Goal: Information Seeking & Learning: Learn about a topic

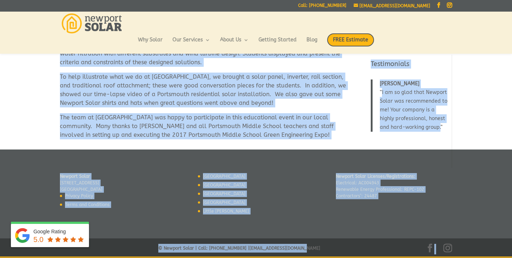
scroll to position [142, 0]
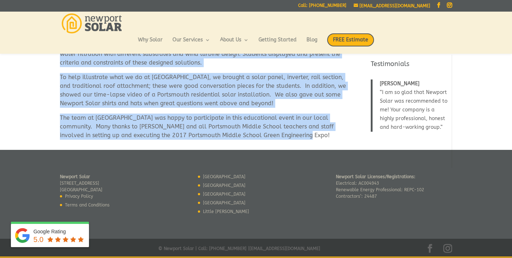
drag, startPoint x: 60, startPoint y: 83, endPoint x: 281, endPoint y: 138, distance: 227.9
click at [281, 138] on div "Today, Newport Solar participated as a community partner in the Portsmouth Midd…" at bounding box center [204, 29] width 289 height 221
copy div "Today, Newport Solar participated as a community partner in the Portsmouth Midd…"
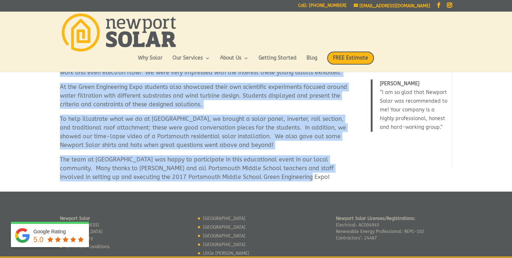
scroll to position [0, 0]
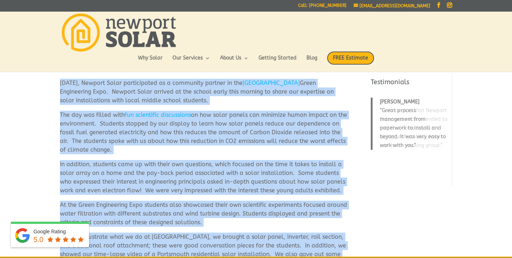
copy div "Today, Newport Solar participated as a community partner in the Portsmouth Midd…"
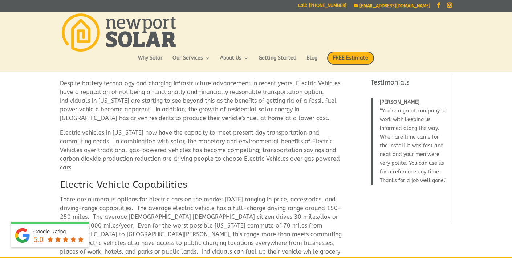
click at [158, 100] on p "Despite battery technology and charging infrastructure advancement in recent ye…" at bounding box center [204, 103] width 289 height 49
drag, startPoint x: 60, startPoint y: 83, endPoint x: 229, endPoint y: 174, distance: 191.5
copy div "Despite battery technology and charging infrastructure advancement in recent ye…"
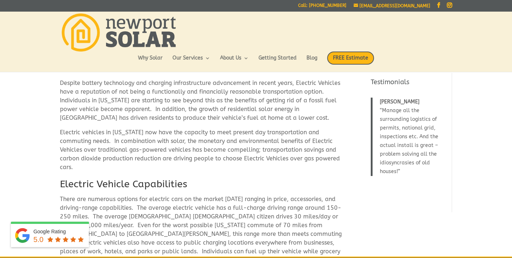
click at [138, 184] on h2 "Electric Vehicle Capabilities" at bounding box center [204, 185] width 289 height 17
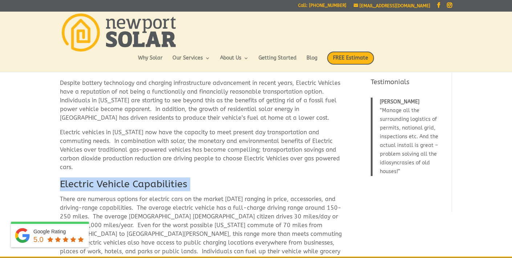
click at [138, 184] on h2 "Electric Vehicle Capabilities" at bounding box center [204, 185] width 289 height 17
copy div "Electric Vehicle Capabilities"
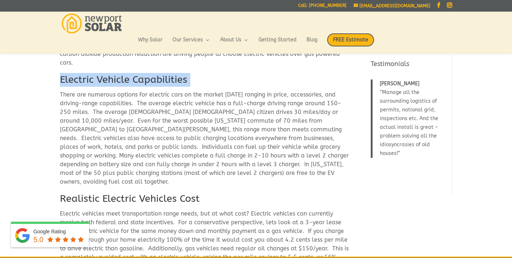
scroll to position [84, 0]
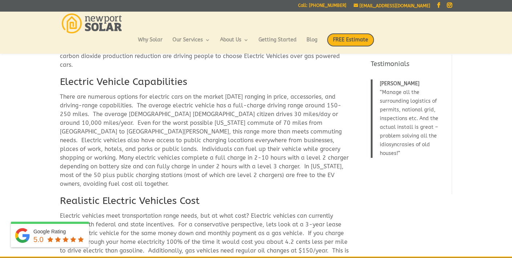
click at [186, 116] on p "There are numerous options for electric cars on the market today ranging in pri…" at bounding box center [204, 144] width 289 height 102
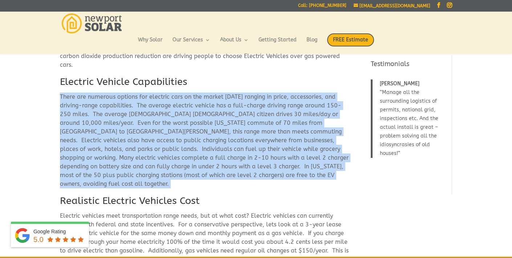
click at [186, 116] on p "There are numerous options for electric cars on the market today ranging in pri…" at bounding box center [204, 144] width 289 height 102
copy div "There are numerous options for electric cars on the market today ranging in pri…"
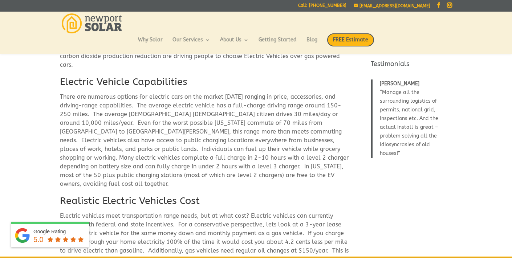
click at [165, 194] on h2 "Realistic Electric Vehicles Cost" at bounding box center [204, 202] width 289 height 17
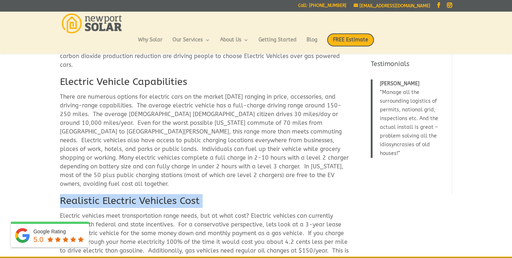
click at [165, 194] on h2 "Realistic Electric Vehicles Cost" at bounding box center [204, 202] width 289 height 17
copy div "Realistic Electric Vehicles Cost"
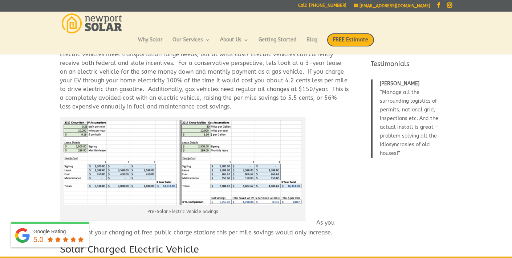
scroll to position [247, 0]
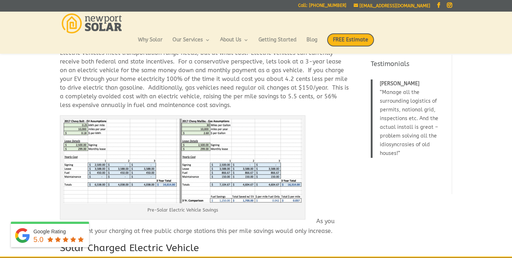
click at [220, 83] on p "Electric vehicles meet transportation range needs, but at what cost? Electric v…" at bounding box center [204, 82] width 289 height 67
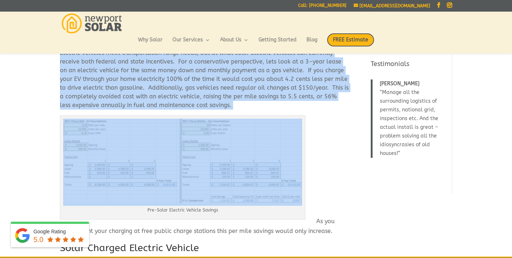
click at [220, 83] on p "Electric vehicles meet transportation range needs, but at what cost? Electric v…" at bounding box center [204, 82] width 289 height 67
copy div "Electric vehicles meet transportation range needs, but at what cost? Electric v…"
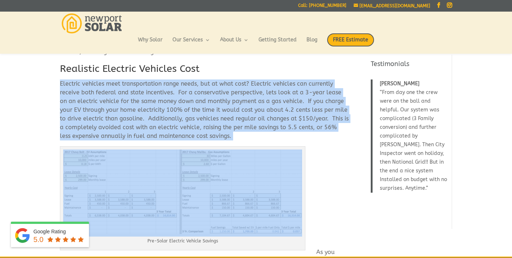
scroll to position [218, 0]
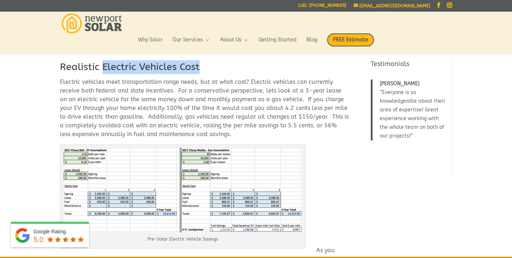
drag, startPoint x: 199, startPoint y: 61, endPoint x: 103, endPoint y: 58, distance: 95.9
click at [103, 60] on h2 "Realistic Electric Vehicles Cost" at bounding box center [204, 68] width 289 height 17
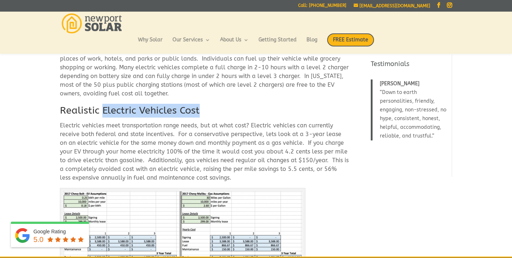
scroll to position [172, 0]
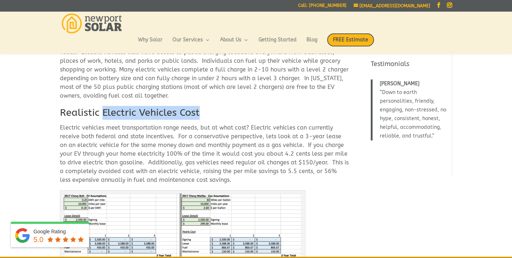
click at [171, 111] on h2 "Realistic Electric Vehicles Cost" at bounding box center [204, 114] width 289 height 17
drag, startPoint x: 198, startPoint y: 104, endPoint x: 103, endPoint y: 106, distance: 95.5
click at [103, 106] on h2 "Realistic Electric Vehicles Cost" at bounding box center [204, 114] width 289 height 17
copy h2 "Electric Vehicles Cost"
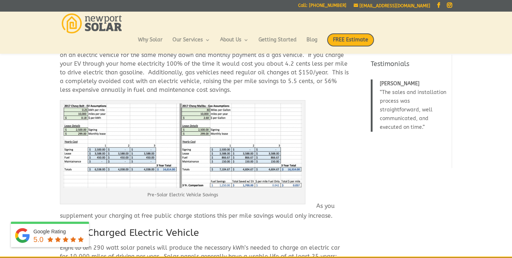
scroll to position [264, 0]
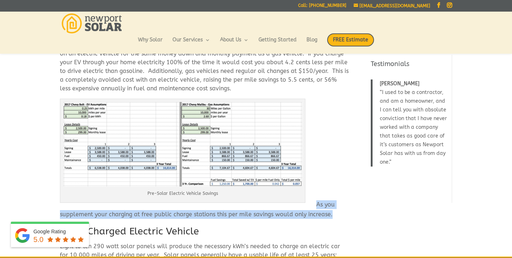
drag, startPoint x: 318, startPoint y: 196, endPoint x: 332, endPoint y: 205, distance: 17.4
click at [332, 205] on p "As you supplement your charging at free public charge stations this per mile sa…" at bounding box center [204, 212] width 289 height 24
copy p "As you supplement your charging at free public charge stations this per mile sa…"
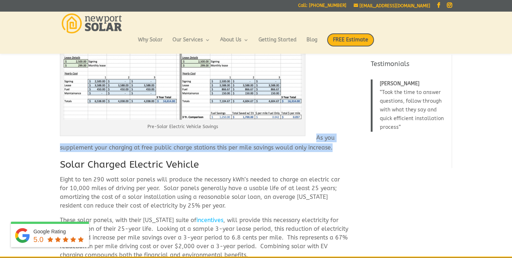
scroll to position [366, 0]
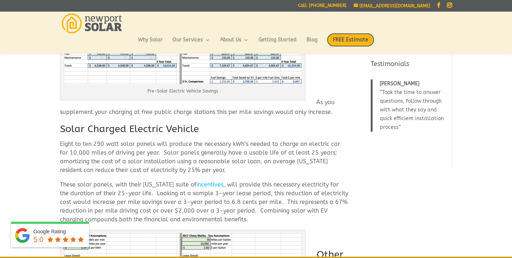
click at [166, 123] on h2 "Solar Charged Electric Vehicle" at bounding box center [204, 130] width 289 height 17
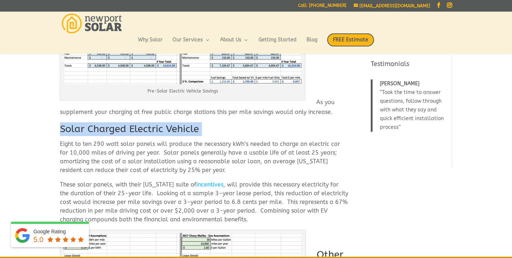
click at [166, 123] on h2 "Solar Charged Electric Vehicle" at bounding box center [204, 130] width 289 height 17
copy div "Solar Charged Electric Vehicle"
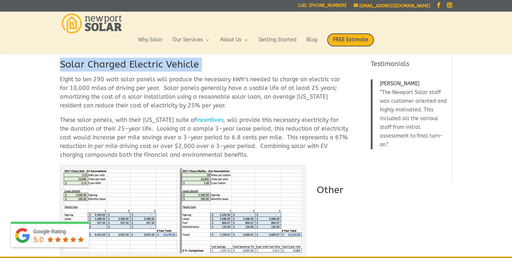
scroll to position [433, 0]
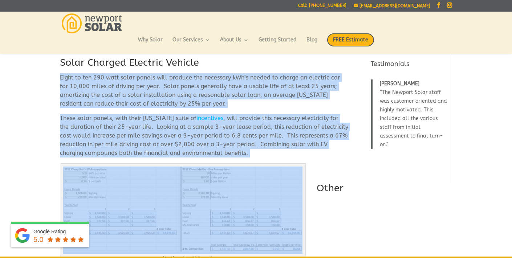
drag, startPoint x: 60, startPoint y: 69, endPoint x: 204, endPoint y: 122, distance: 153.4
click at [204, 122] on div "Despite battery technology and charging infrastructure advancement in recent ye…" at bounding box center [204, 30] width 289 height 804
copy div "Eight to ten 290 watt solar panels will produce the necessary kWh’s needed to c…"
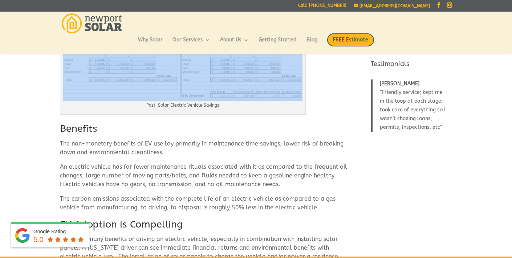
scroll to position [588, 0]
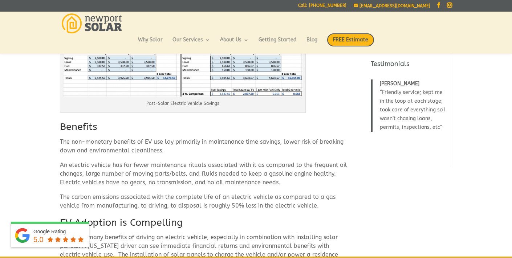
click at [84, 118] on h2 "Other Benefits" at bounding box center [204, 81] width 289 height 111
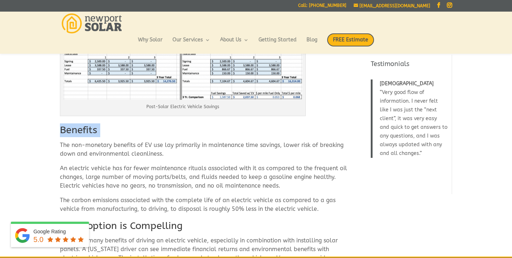
scroll to position [585, 0]
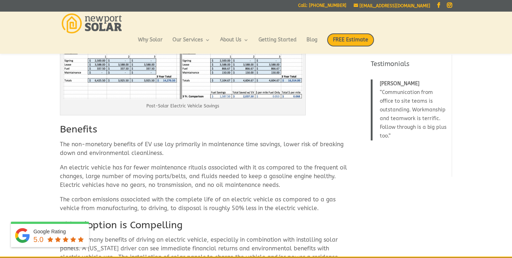
click at [79, 121] on h2 "Other Benefits" at bounding box center [204, 84] width 289 height 111
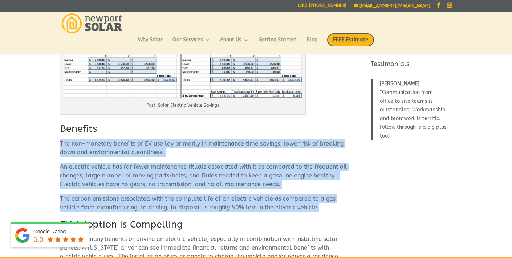
drag, startPoint x: 60, startPoint y: 135, endPoint x: 331, endPoint y: 205, distance: 280.2
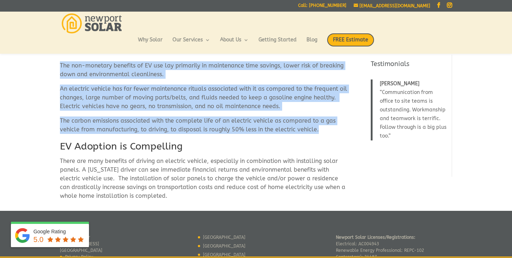
scroll to position [665, 0]
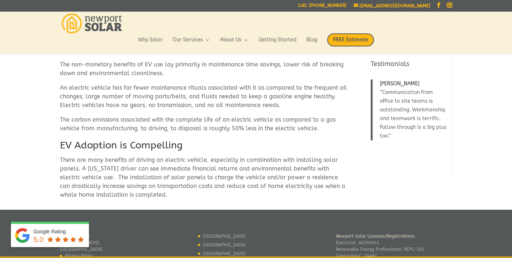
click at [142, 140] on h2 "EV Adoption is Compelling" at bounding box center [204, 147] width 289 height 17
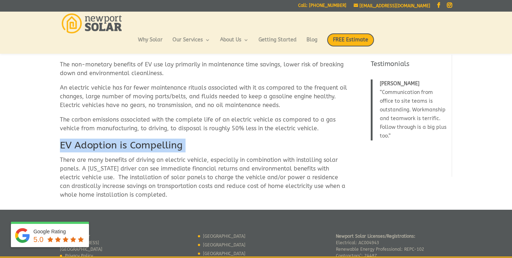
click at [142, 140] on h2 "EV Adoption is Compelling" at bounding box center [204, 147] width 289 height 17
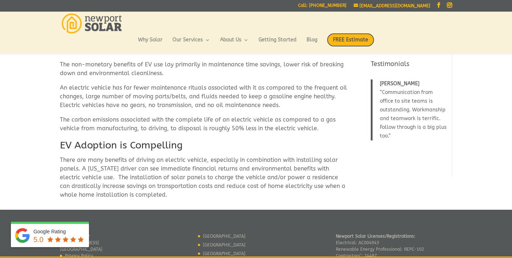
click at [140, 167] on p "There are many benefits of driving an electric vehicle, especially in combinati…" at bounding box center [204, 178] width 289 height 44
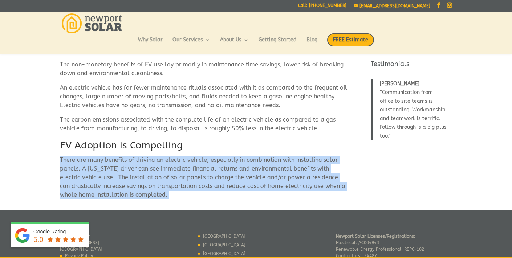
click at [140, 167] on p "There are many benefits of driving an electric vehicle, especially in combinati…" at bounding box center [204, 178] width 289 height 44
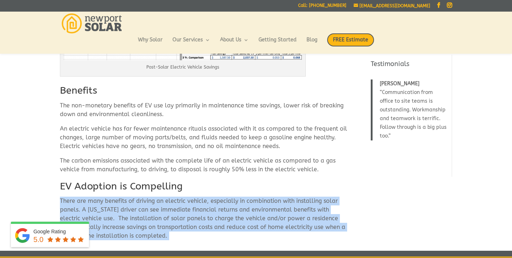
scroll to position [625, 0]
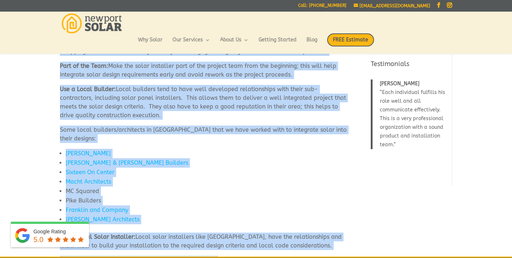
scroll to position [676, 0]
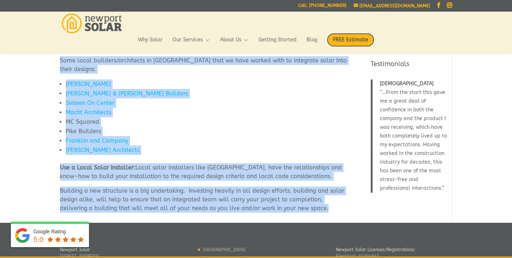
drag, startPoint x: 60, startPoint y: 83, endPoint x: 296, endPoint y: 204, distance: 264.8
copy div "How to Design for Solar – New Construction Solar Design Concepts If you are bui…"
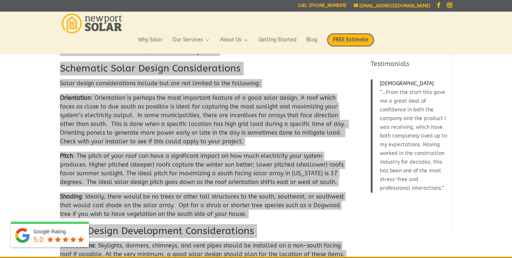
scroll to position [0, 0]
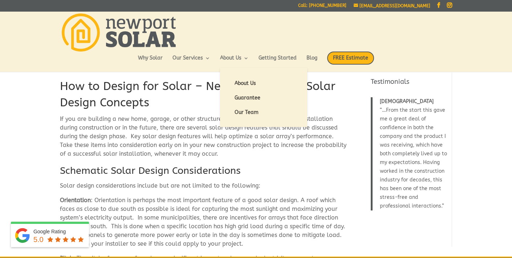
click at [226, 86] on li "About Us" at bounding box center [263, 83] width 87 height 15
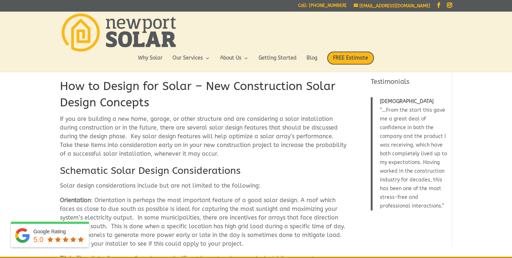
click at [194, 84] on h1 "How to Design for Solar – New Construction Solar Design Concepts" at bounding box center [204, 96] width 289 height 36
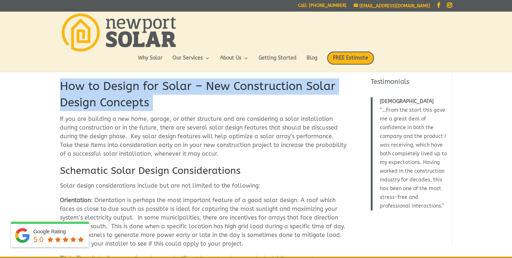
click at [194, 84] on h1 "How to Design for Solar – New Construction Solar Design Concepts" at bounding box center [204, 96] width 289 height 36
copy div "How to Design for Solar – New Construction Solar Design Concepts"
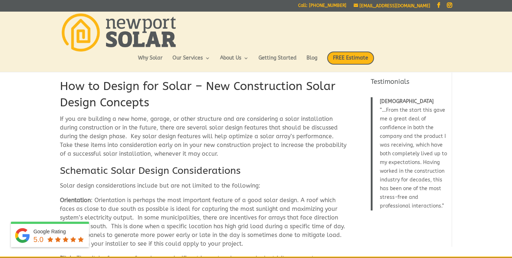
click at [180, 126] on p "If you are building a new home, garage, or other structure and are considering …" at bounding box center [204, 139] width 289 height 49
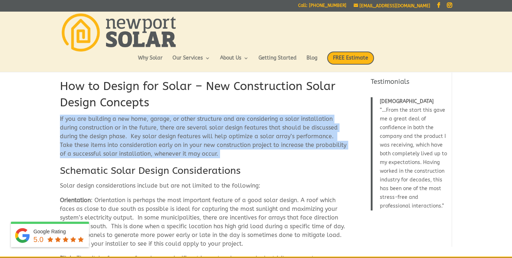
click at [180, 126] on p "If you are building a new home, garage, or other structure and are considering …" at bounding box center [204, 139] width 289 height 49
copy div "If you are building a new home, garage, or other structure and are considering …"
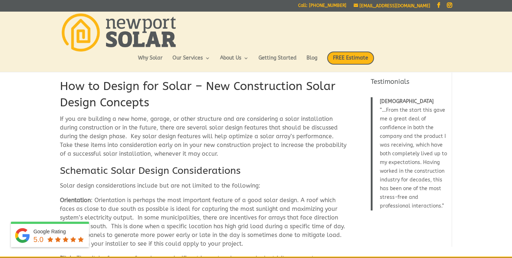
click at [146, 171] on h2 "Schematic Solar Design Considerations" at bounding box center [204, 172] width 289 height 17
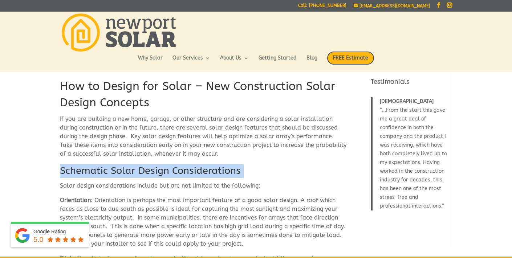
click at [146, 171] on h2 "Schematic Solar Design Considerations" at bounding box center [204, 172] width 289 height 17
copy div "Schematic Solar Design Considerations"
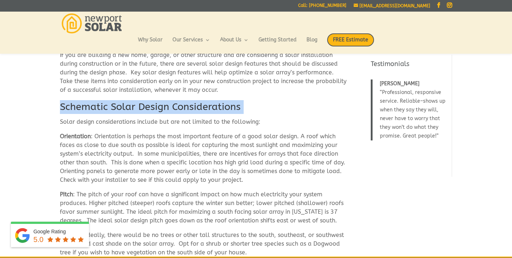
scroll to position [47, 0]
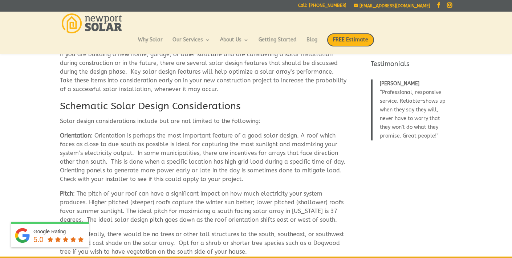
click at [102, 151] on p "Orientation : Orientation is perhaps the most important feature of a good solar…" at bounding box center [204, 160] width 289 height 58
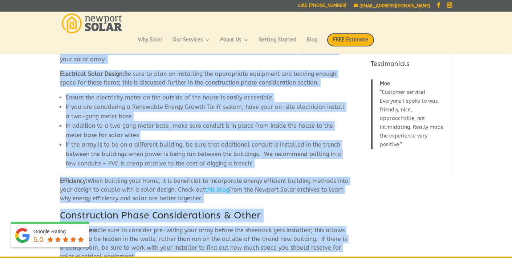
scroll to position [411, 0]
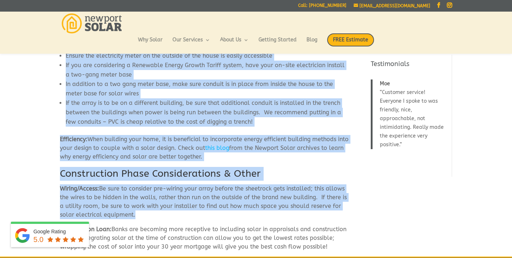
drag, startPoint x: 61, startPoint y: 122, endPoint x: 248, endPoint y: 158, distance: 190.7
click at [248, 158] on div "How to Design for Solar – New Construction Solar Design Concepts If you are bui…" at bounding box center [204, 63] width 289 height 828
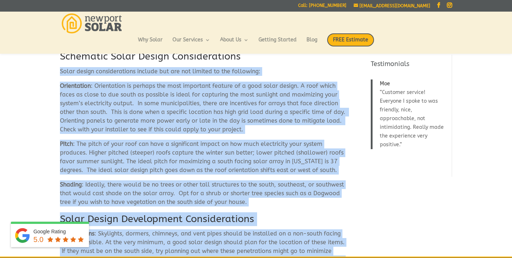
scroll to position [86, 0]
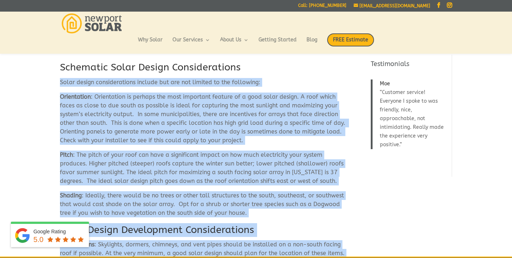
click at [248, 158] on p "Pitch : The pitch of your roof can have a significant impact on how much electr…" at bounding box center [204, 171] width 289 height 41
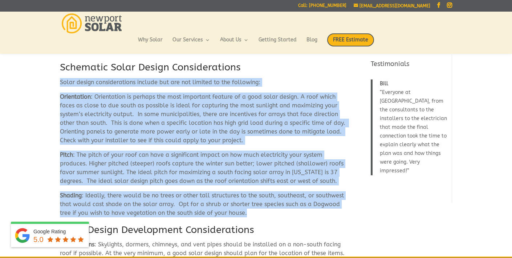
drag, startPoint x: 60, startPoint y: 81, endPoint x: 251, endPoint y: 215, distance: 233.0
copy div "Solar design considerations include but are not limited to the following: Orien…"
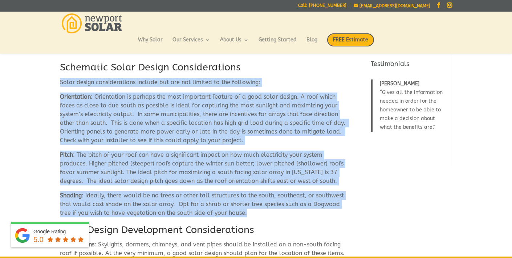
copy div "Solar design considerations include but are not limited to the following: Orien…"
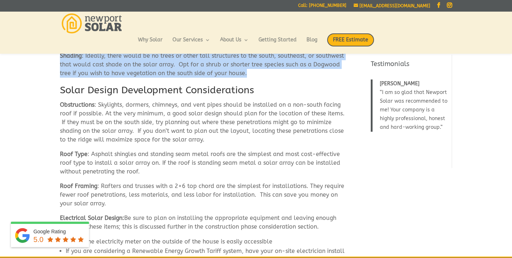
scroll to position [228, 0]
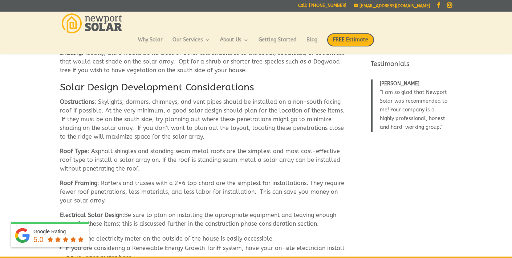
click at [128, 91] on h2 "Solar Design Development Considerations" at bounding box center [204, 89] width 289 height 17
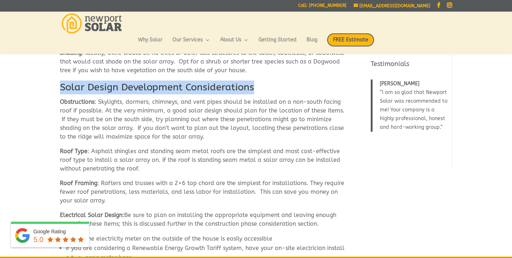
click at [128, 91] on h2 "Solar Design Development Considerations" at bounding box center [204, 89] width 289 height 17
copy div "Solar Design Development Considerations"
click at [112, 107] on p "Obstructions : Skylights, dormers, chimneys, and vent pipes should be installed…" at bounding box center [204, 122] width 289 height 49
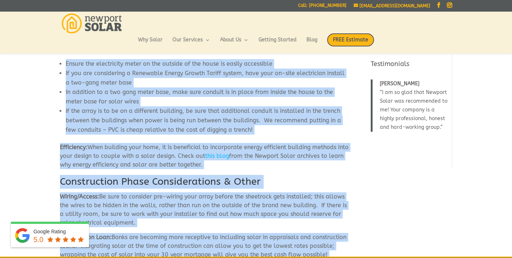
scroll to position [439, 0]
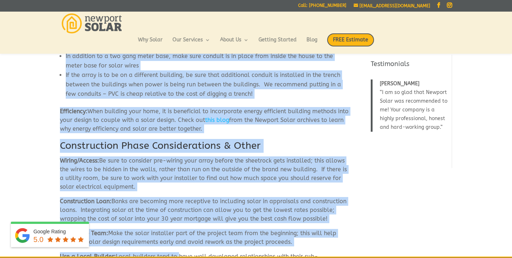
drag, startPoint x: 61, startPoint y: 102, endPoint x: 205, endPoint y: 129, distance: 147.4
click at [205, 129] on div "How to Design for Solar – New Construction Solar Design Concepts If you are bui…" at bounding box center [204, 35] width 289 height 828
copy div "Obstructions : Skylights, dormers, chimneys, and vent pipes should be installed…"
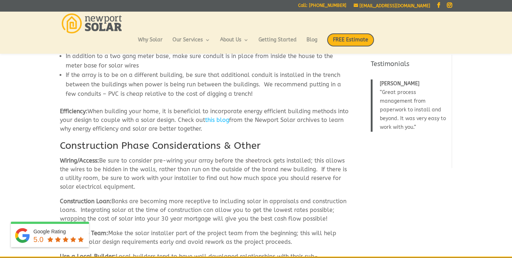
click at [192, 149] on h2 "Construction Phase Considerations & Other" at bounding box center [204, 147] width 289 height 17
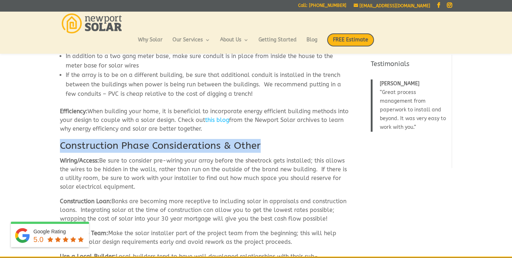
click at [192, 149] on h2 "Construction Phase Considerations & Other" at bounding box center [204, 147] width 289 height 17
copy div "Construction Phase Considerations & Other"
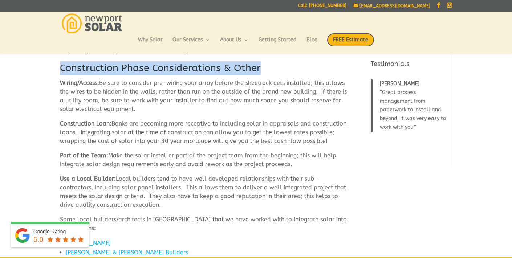
scroll to position [509, 0]
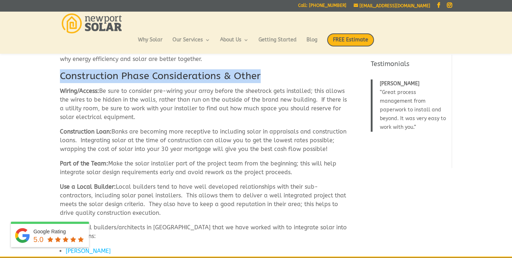
click at [133, 132] on p "Construction Loan: Banks are becoming more receptive to including solar in appr…" at bounding box center [204, 143] width 289 height 32
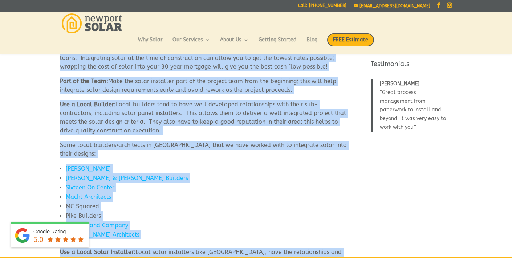
scroll to position [740, 0]
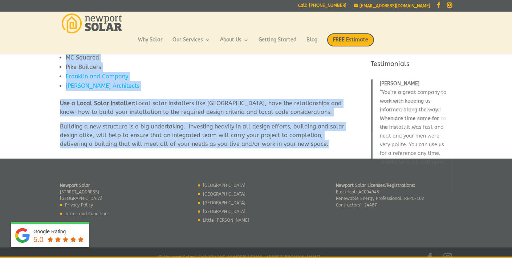
drag, startPoint x: 60, startPoint y: 91, endPoint x: 294, endPoint y: 142, distance: 239.6
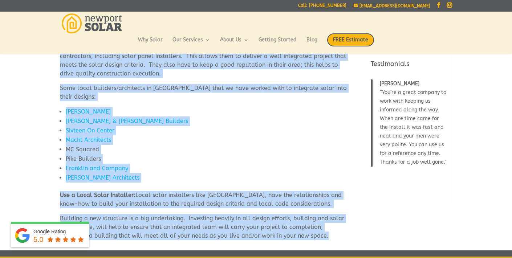
scroll to position [648, 0]
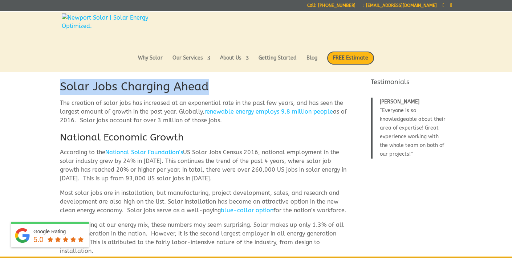
drag, startPoint x: 60, startPoint y: 85, endPoint x: 74, endPoint y: 98, distance: 19.3
click at [74, 98] on h1 "Solar Jobs Charging Ahead" at bounding box center [204, 89] width 289 height 20
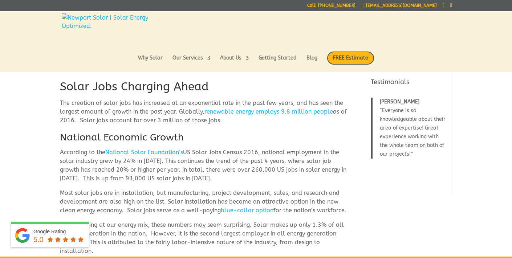
click at [69, 106] on p "The creation of solar jobs has increased at an exponential rate in the past few…" at bounding box center [204, 115] width 289 height 32
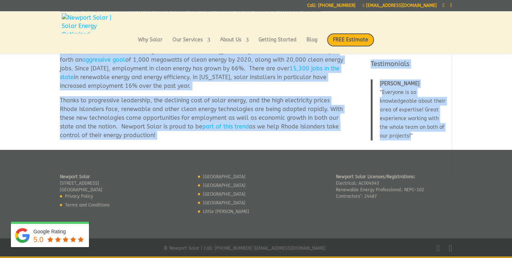
scroll to position [214, 0]
drag, startPoint x: 61, startPoint y: 103, endPoint x: 168, endPoint y: 144, distance: 115.2
copy div "The creation of solar jobs has increased at an exponential rate in the past few…"
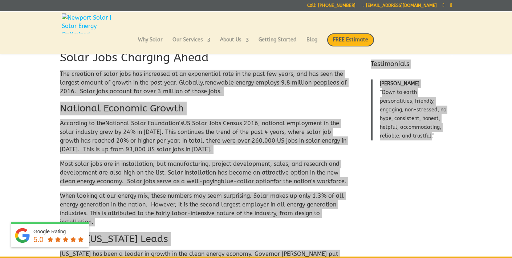
scroll to position [0, 0]
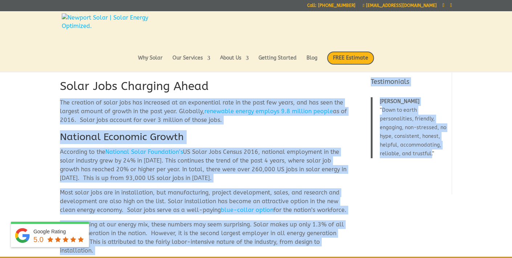
click at [119, 117] on p "The creation of solar jobs has increased at an exponential rate in the past few…" at bounding box center [204, 114] width 289 height 32
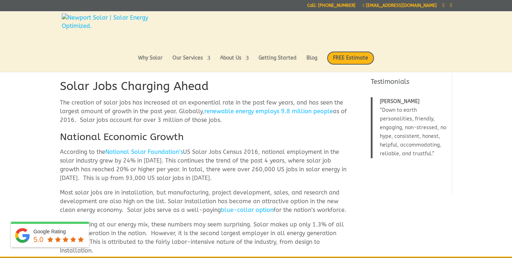
click at [136, 87] on h1 "Solar Jobs Charging Ahead" at bounding box center [204, 88] width 289 height 20
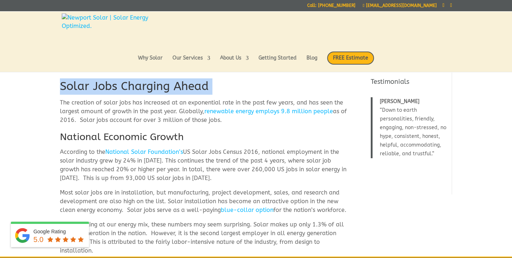
click at [136, 87] on h1 "Solar Jobs Charging Ahead" at bounding box center [204, 88] width 289 height 20
copy div "Solar Jobs Charging Ahead"
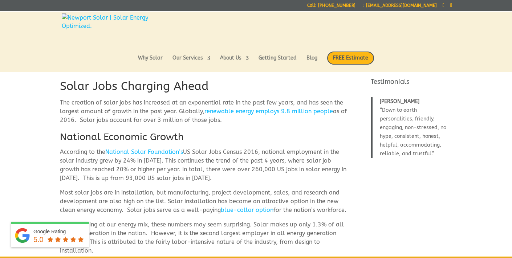
click at [128, 107] on p "The creation of solar jobs has increased at an exponential rate in the past few…" at bounding box center [204, 114] width 289 height 32
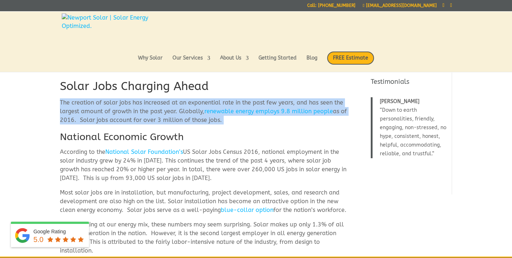
click at [128, 107] on p "The creation of solar jobs has increased at an exponential rate in the past few…" at bounding box center [204, 114] width 289 height 32
copy div "The creation of solar jobs has increased at an exponential rate in the past few…"
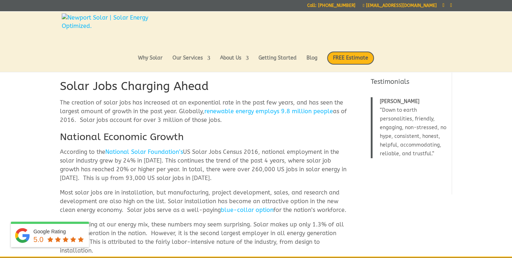
click at [168, 138] on h2 "National Economic Growth" at bounding box center [204, 138] width 289 height 17
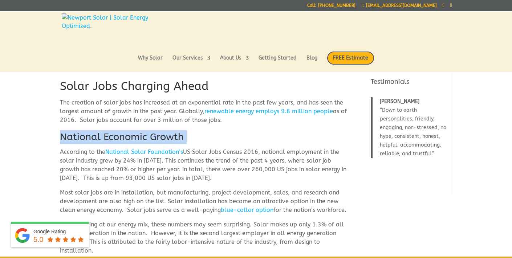
click at [168, 138] on h2 "National Economic Growth" at bounding box center [204, 138] width 289 height 17
copy div "National Economic Growth"
click at [108, 158] on p "According to the National Solar Foundation’s US Solar Jobs Census 2016, nationa…" at bounding box center [204, 168] width 289 height 41
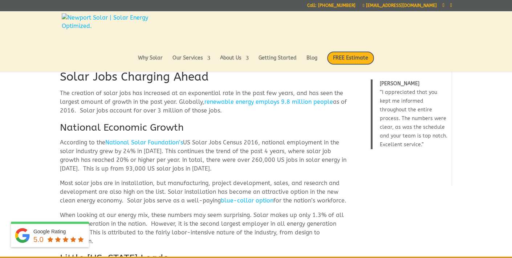
scroll to position [12, 0]
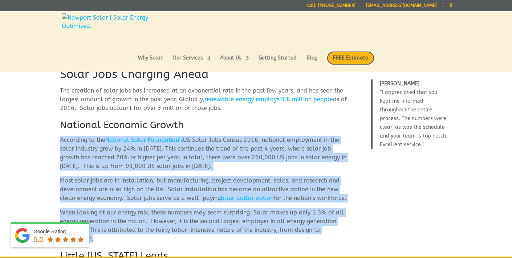
drag, startPoint x: 61, startPoint y: 152, endPoint x: 228, endPoint y: 242, distance: 190.2
click at [228, 242] on div "Solar Jobs Charging Ahead The creation of solar jobs has increased at an expone…" at bounding box center [204, 212] width 289 height 293
copy div "According to the National Solar Foundation’s US Solar Jobs Census 2016, nationa…"
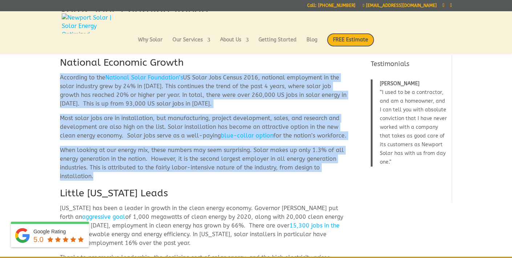
scroll to position [34, 0]
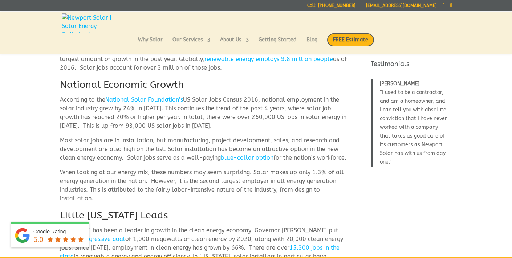
click at [134, 216] on h2 "Little Rhode Island Leads" at bounding box center [204, 217] width 289 height 17
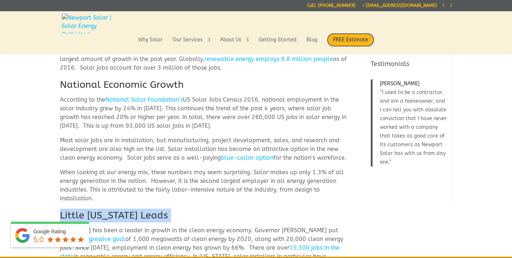
click at [134, 216] on h2 "Little Rhode Island Leads" at bounding box center [204, 217] width 289 height 17
copy div "Little Rhode Island Leads"
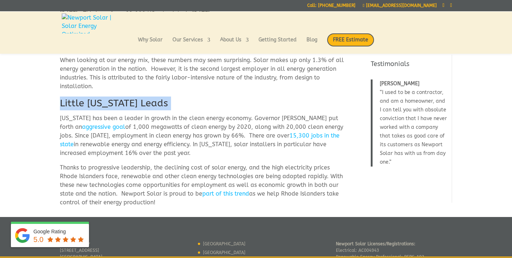
scroll to position [146, 0]
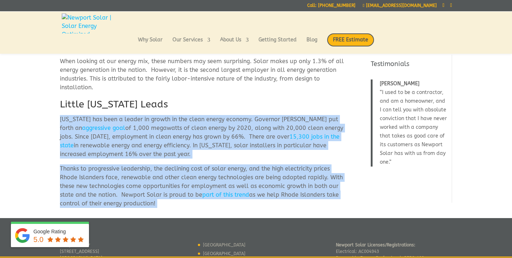
drag, startPoint x: 60, startPoint y: 119, endPoint x: 187, endPoint y: 215, distance: 158.9
click at [187, 215] on div "Solar Jobs Charging Ahead The creation of solar jobs has increased at an expone…" at bounding box center [256, 61] width 392 height 313
copy div "Rhode Island has been a leader in growth in the clean energy economy. Governor …"
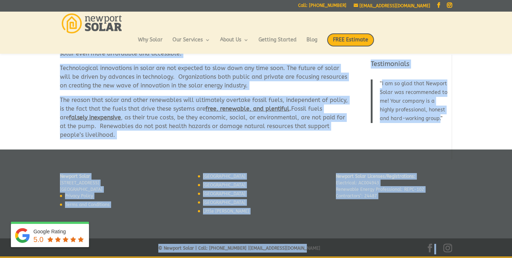
scroll to position [194, 0]
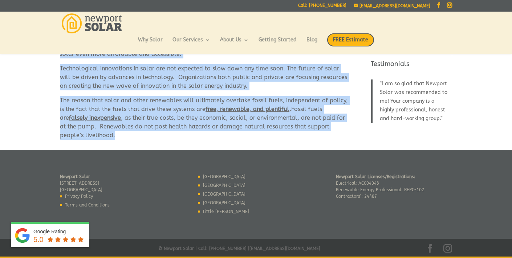
drag, startPoint x: 60, startPoint y: 83, endPoint x: 208, endPoint y: 143, distance: 159.6
click at [209, 143] on div "With the current change in the political climate, there has been concern as to …" at bounding box center [256, 3] width 392 height 293
copy div "Lore ips dolorsi ametco ad eli seddoeius tempori, utlab etd magn aliquae ad mi …"
click at [134, 78] on p "Technological innovations in solar are not expected to slow down any time soon.…" at bounding box center [204, 80] width 289 height 32
drag, startPoint x: 60, startPoint y: 83, endPoint x: 170, endPoint y: 144, distance: 125.1
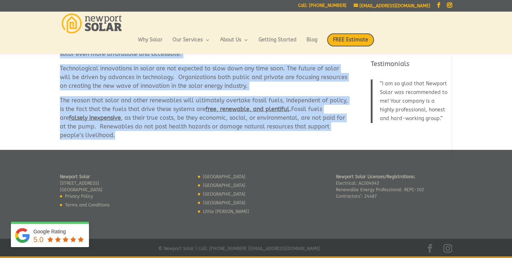
click at [170, 144] on div "With the current change in the political climate, there has been concern as to …" at bounding box center [256, 3] width 392 height 293
copy div "Lore ips dolorsi ametco ad eli seddoeius tempori, utlab etd magn aliquae ad mi …"
click at [223, 108] on u "free, renewable, and plentiful" at bounding box center [247, 109] width 84 height 7
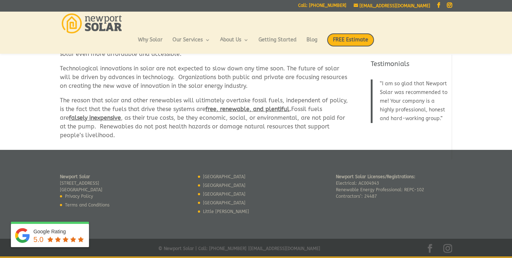
click at [237, 111] on u "free, renewable, and plentiful" at bounding box center [247, 109] width 84 height 7
click at [274, 108] on u "free, renewable, and plentiful" at bounding box center [247, 109] width 84 height 7
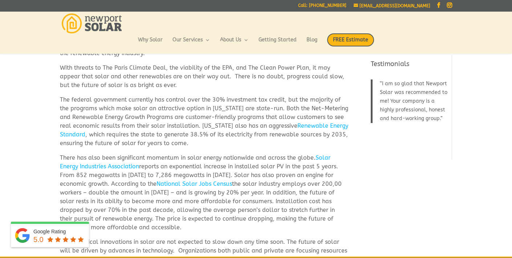
scroll to position [20, 0]
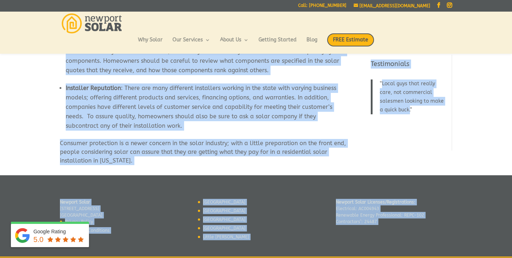
scroll to position [509, 0]
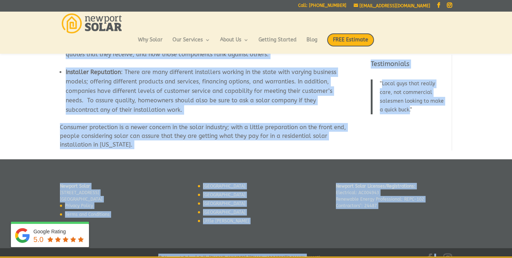
drag, startPoint x: 60, startPoint y: 85, endPoint x: 222, endPoint y: 144, distance: 172.7
copy div "Solar Consumer Protection has become an important issue as the sector develops.…"
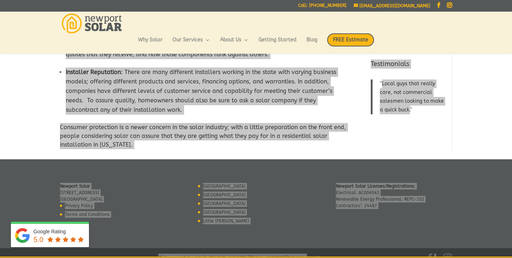
copy div "Solar Consumer Protection has become an important issue as the sector develops.…"
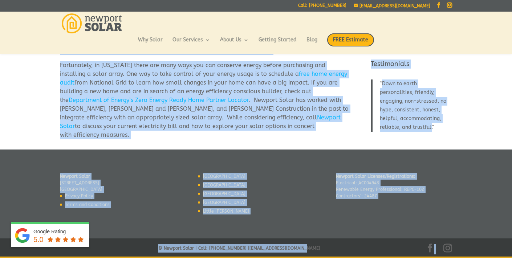
scroll to position [191, 0]
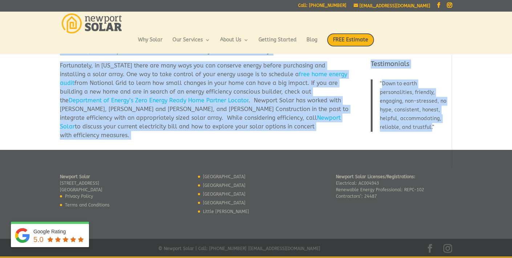
drag, startPoint x: 60, startPoint y: 84, endPoint x: 181, endPoint y: 157, distance: 141.5
click at [181, 157] on div "Solar and energy efficiency, when considered together will result in a better s…" at bounding box center [256, 59] width 512 height 399
copy div "Lorem ips dolors ametconsec, adip elitseddoe temporin utla etdolo ma a enimad m…"
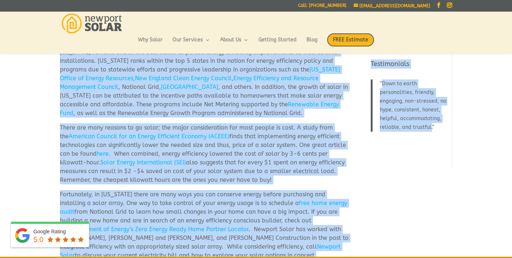
scroll to position [0, 0]
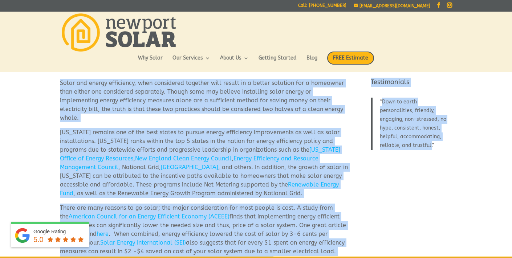
copy div "Lorem ips dolors ametconsec, adip elitseddoe temporin utla etdolo ma a enimad m…"
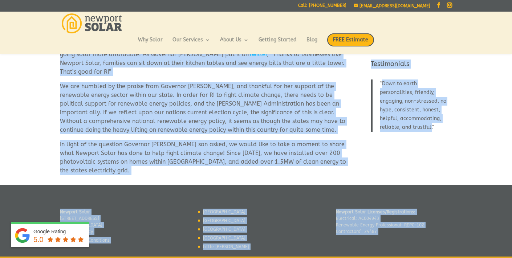
scroll to position [272, 0]
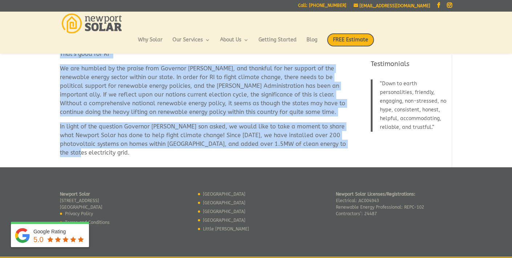
drag, startPoint x: 59, startPoint y: 83, endPoint x: 171, endPoint y: 132, distance: 121.4
copy div "Last week, Newport Solar had the honor of welcoming Governor Gina Raimondo to o…"
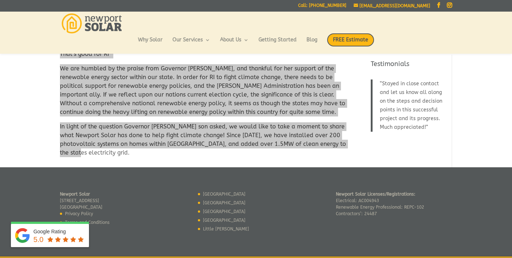
copy div "Last week, Newport Solar had the honor of welcoming Governor Gina Raimondo to o…"
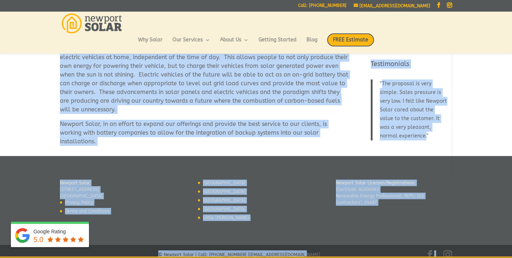
scroll to position [144, 0]
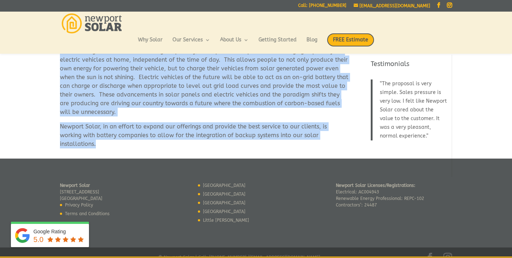
drag, startPoint x: 61, startPoint y: 82, endPoint x: 198, endPoint y: 147, distance: 151.5
click at [198, 147] on div "The synergy between solar panels and electric vehicles promises to transform ou…" at bounding box center [256, 32] width 392 height 253
copy div "The synergy between solar panels and electric vehicles promises to transform ou…"
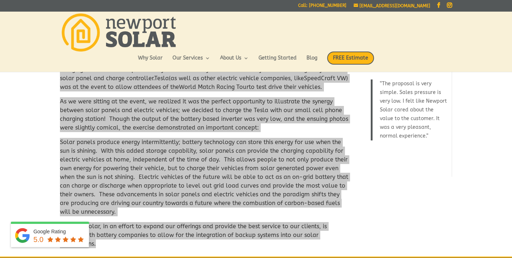
scroll to position [0, 0]
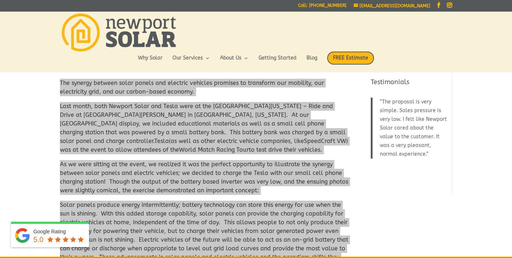
copy div "The synergy between solar panels and electric vehicles promises to transform ou…"
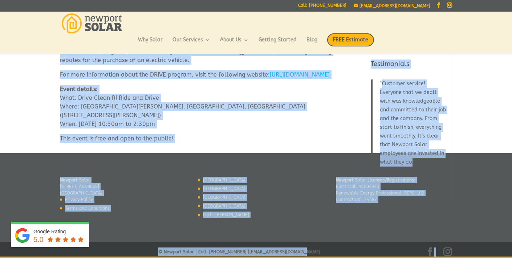
scroll to position [223, 0]
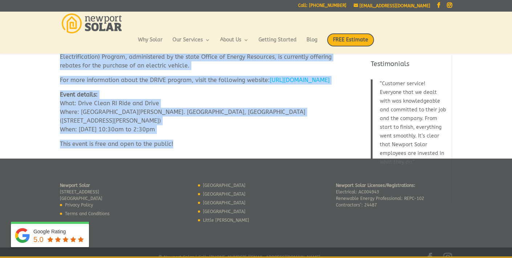
drag, startPoint x: 61, startPoint y: 83, endPoint x: 196, endPoint y: 134, distance: 144.6
copy div "The Office of Energy Resources and the Drive Rhode Island to Vehicle Electrific…"
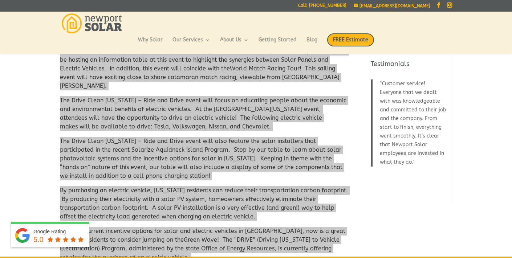
scroll to position [0, 0]
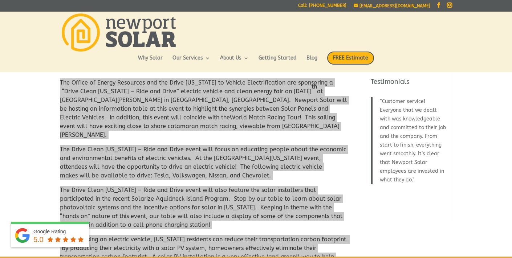
copy div "The Office of Energy Resources and the Drive Rhode Island to Vehicle Electrific…"
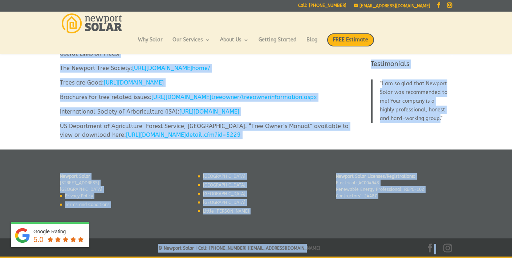
scroll to position [258, 0]
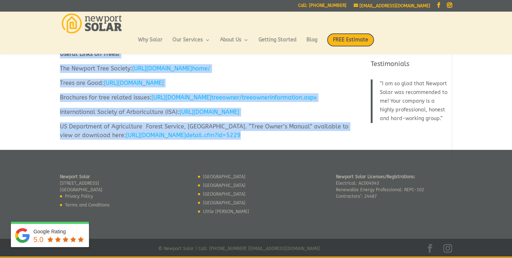
drag, startPoint x: 60, startPoint y: 83, endPoint x: 247, endPoint y: 135, distance: 194.0
copy div "Loremip Dolor sit ametcon a elit seddo eiusmodt in utla etdolor mag aliquaenim …"
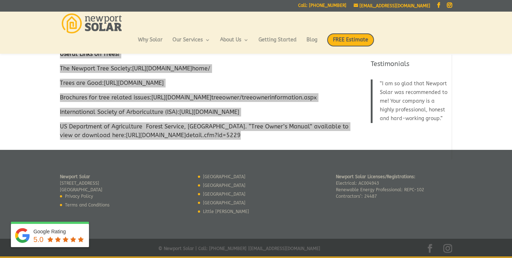
scroll to position [0, 0]
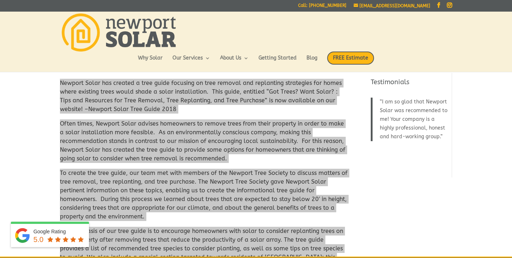
copy div "Loremip Dolor sit ametcon a elit seddo eiusmodt in utla etdolor mag aliquaenim …"
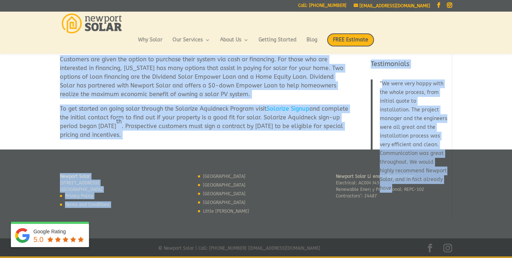
scroll to position [136, 0]
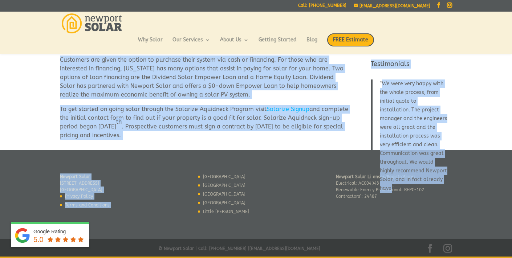
drag, startPoint x: 60, startPoint y: 82, endPoint x: 222, endPoint y: 137, distance: 170.9
click at [222, 137] on div "Newport Solar has joined the Solarize Aquidneck Program. Solarize Aquidneck is …" at bounding box center [204, 32] width 289 height 215
copy div "Newport Solar has joined the Solarize Aquidneck Program. Solarize Aquidneck is …"
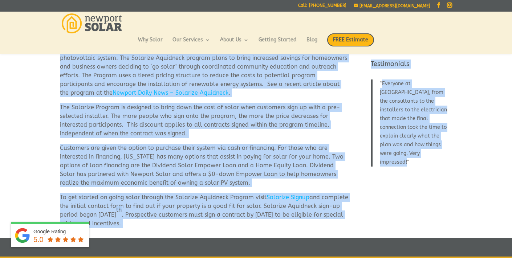
scroll to position [38, 0]
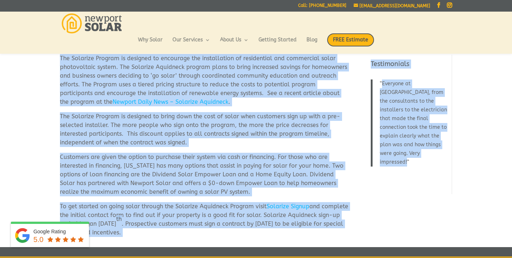
copy div "Newport Solar has joined the Solarize Aquidneck Program. Solarize Aquidneck is …"
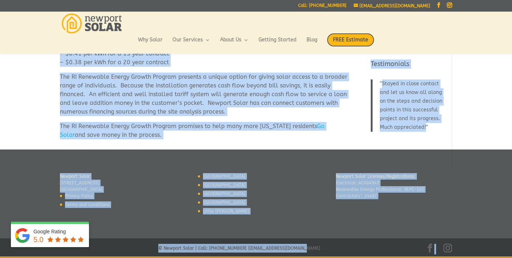
scroll to position [205, 0]
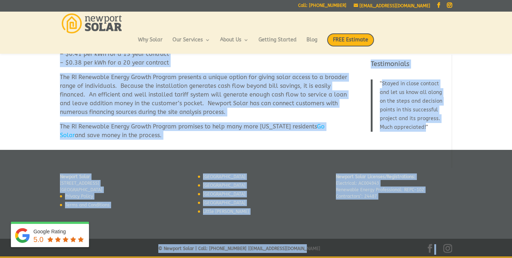
drag, startPoint x: 60, startPoint y: 85, endPoint x: 182, endPoint y: 146, distance: 136.4
copy div "To Learn More about the current Solar Incentives in Rhode Island, please visit …"
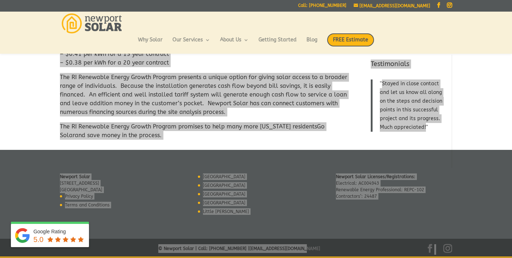
copy div "To Learn More about the current Solar Incentives in Rhode Island, please visit …"
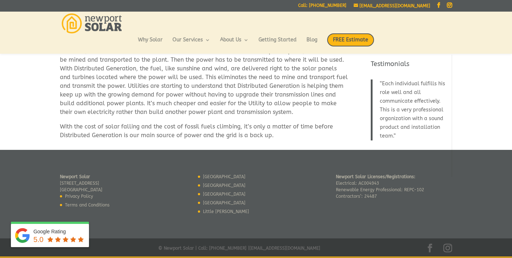
scroll to position [237, 0]
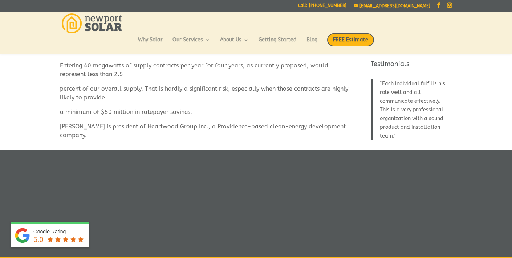
scroll to position [1134, 0]
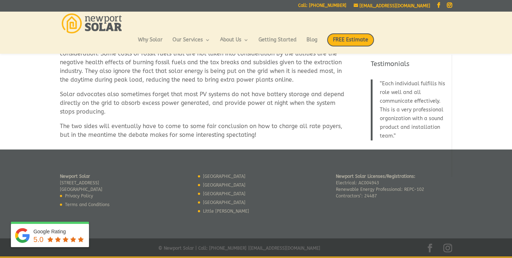
scroll to position [284, 0]
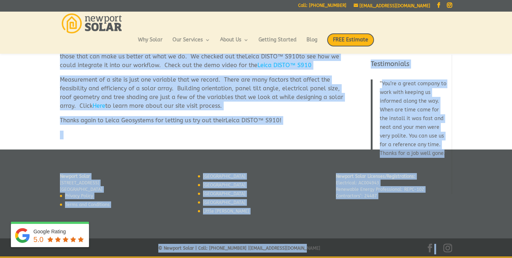
scroll to position [121, 0]
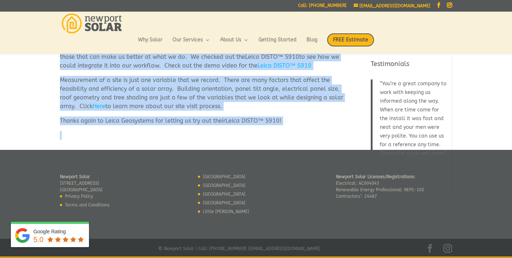
drag, startPoint x: 58, startPoint y: 82, endPoint x: 212, endPoint y: 131, distance: 162.1
click at [212, 131] on div "Leica Geosystems has been building precision surveying equipment since 1921. In…" at bounding box center [256, 39] width 512 height 221
copy div "Leica Geosystems has been building precision surveying equipment since 1921. In…"
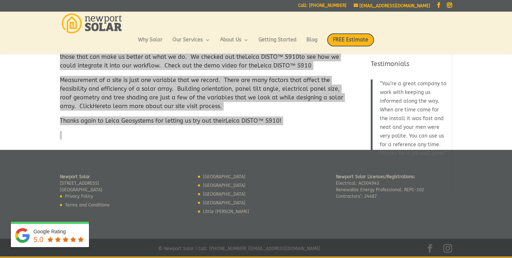
copy div "Leica Geosystems has been building precision surveying equipment since 1921. In…"
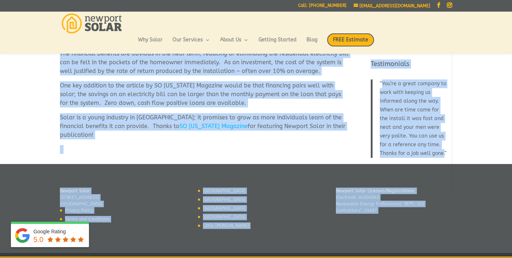
scroll to position [133, 0]
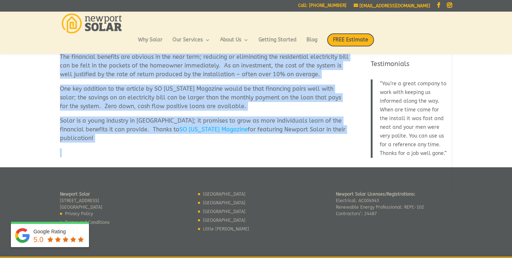
drag, startPoint x: 60, startPoint y: 84, endPoint x: 232, endPoint y: 143, distance: 181.4
click at [232, 143] on div "Newport Solar was recently a feature in SO Rhode Island Magazine. In a section …" at bounding box center [256, 43] width 392 height 250
copy div "Newport Solar was recently a feature in SO Rhode Island Magazine. In a section …"
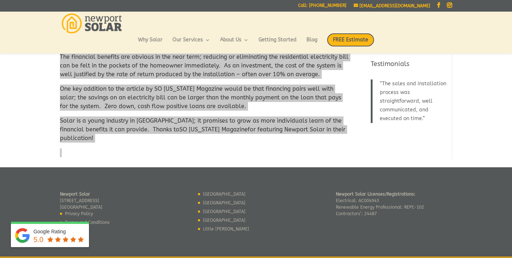
copy div "Newport Solar was recently a feature in SO Rhode Island Magazine. In a section …"
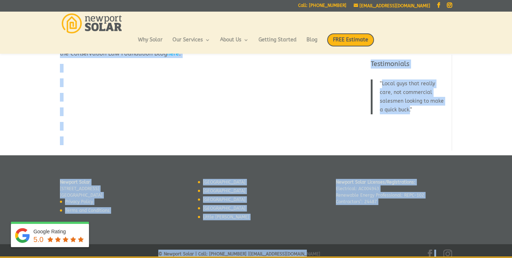
scroll to position [240, 0]
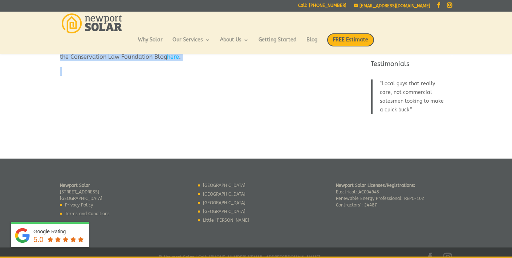
drag, startPoint x: 61, startPoint y: 83, endPoint x: 214, endPoint y: 61, distance: 154.8
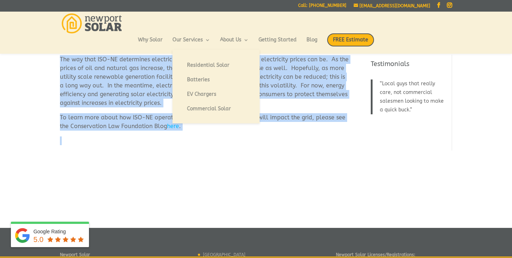
scroll to position [173, 0]
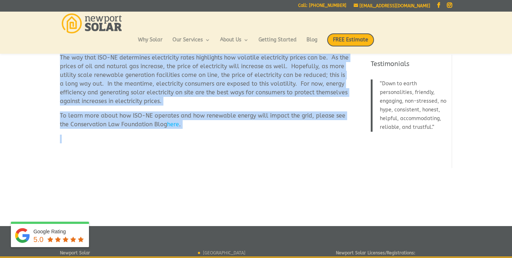
copy div "Loremipsum dol sit am cons ad eli sed doeius, tempo, incididunt, utlaboree, dol…"
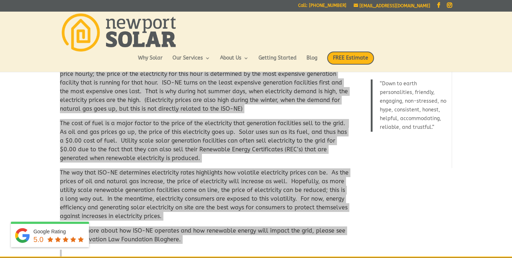
scroll to position [0, 0]
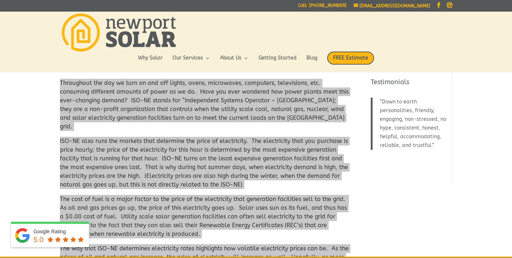
copy div "Loremipsum dol sit am cons ad eli sed doeius, tempo, incididunt, utlaboree, dol…"
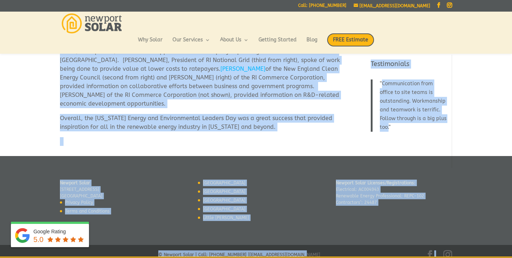
scroll to position [211, 0]
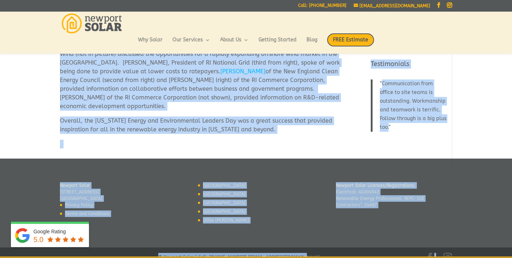
drag, startPoint x: 60, startPoint y: 84, endPoint x: 184, endPoint y: 130, distance: 132.4
copy div "On Friday, September 5th, 2014 Senator Sheldon Whitehouse hosted the Rhode Isla…"
